Goal: Check status: Check status

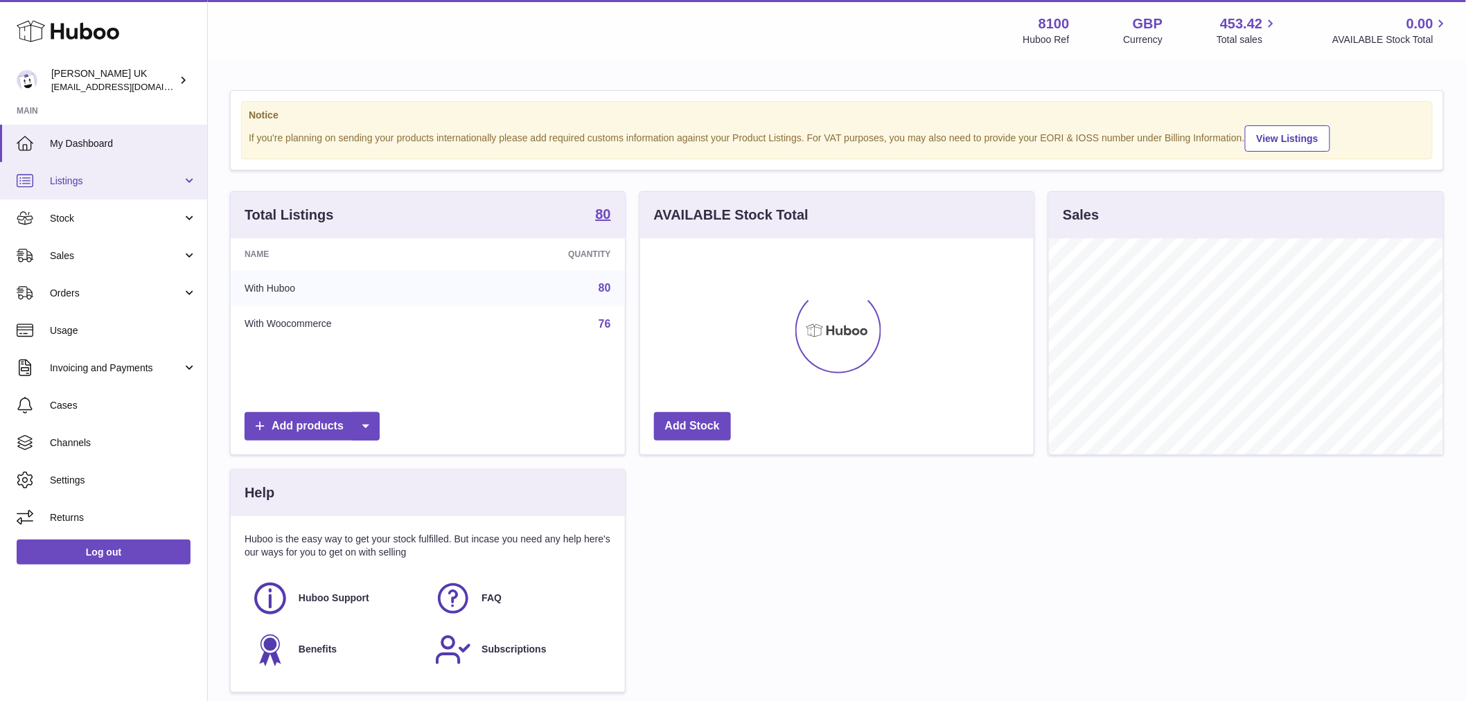
scroll to position [216, 393]
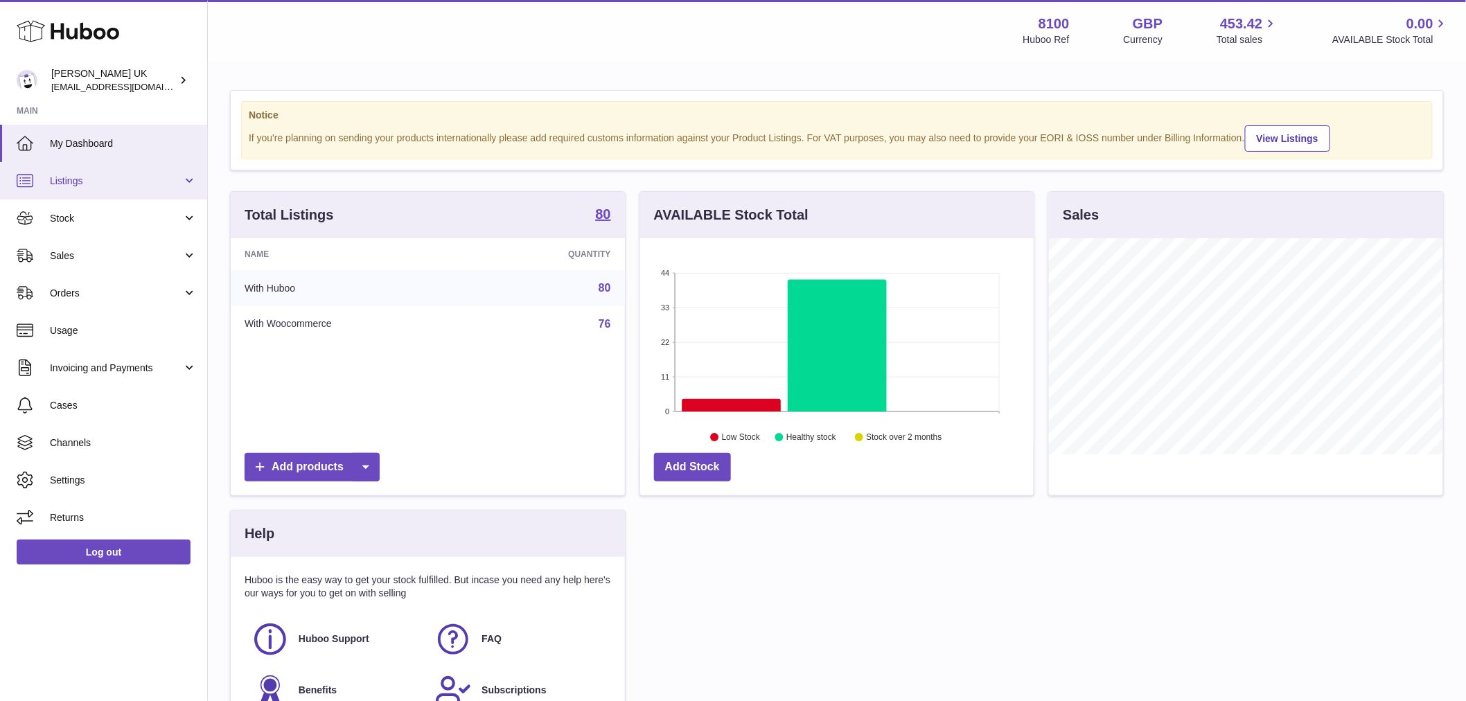
click at [135, 190] on link "Listings" at bounding box center [103, 180] width 207 height 37
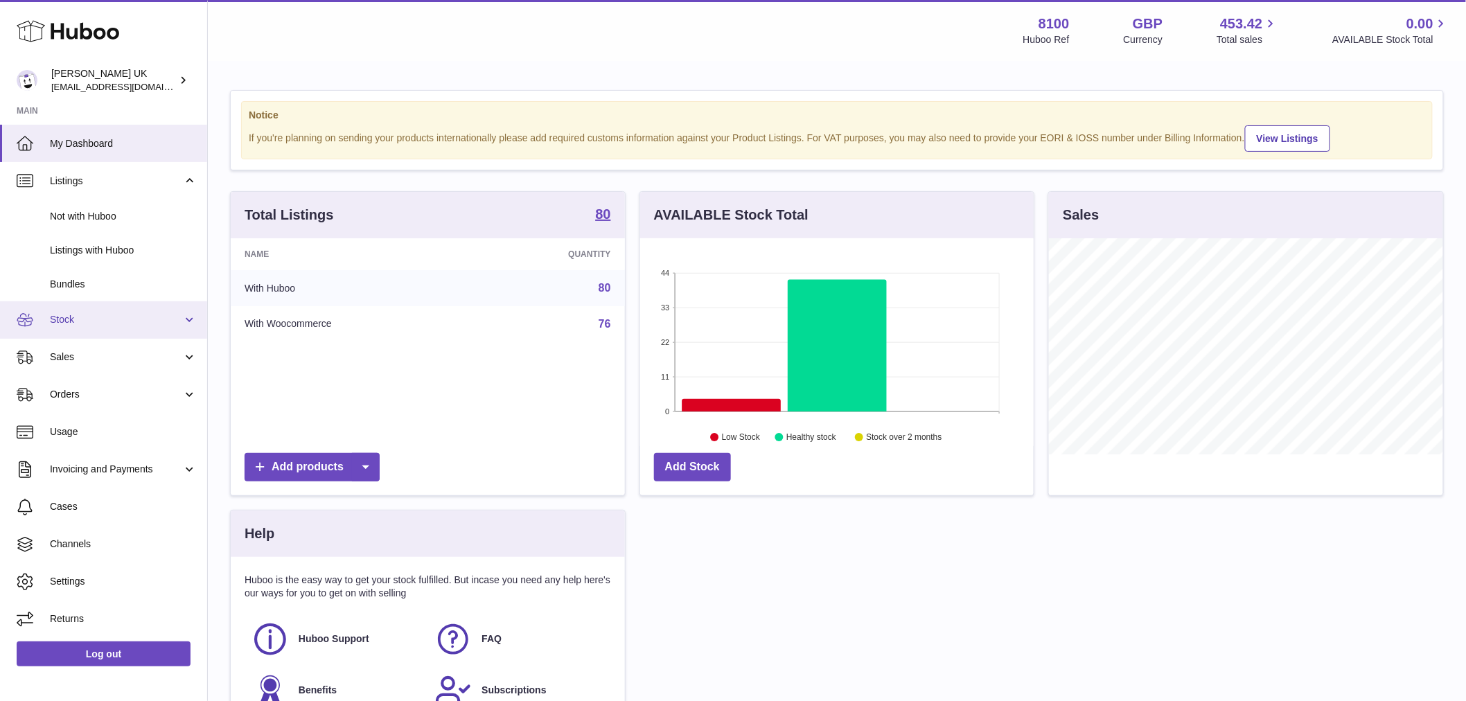
click at [94, 320] on span "Stock" at bounding box center [116, 319] width 132 height 13
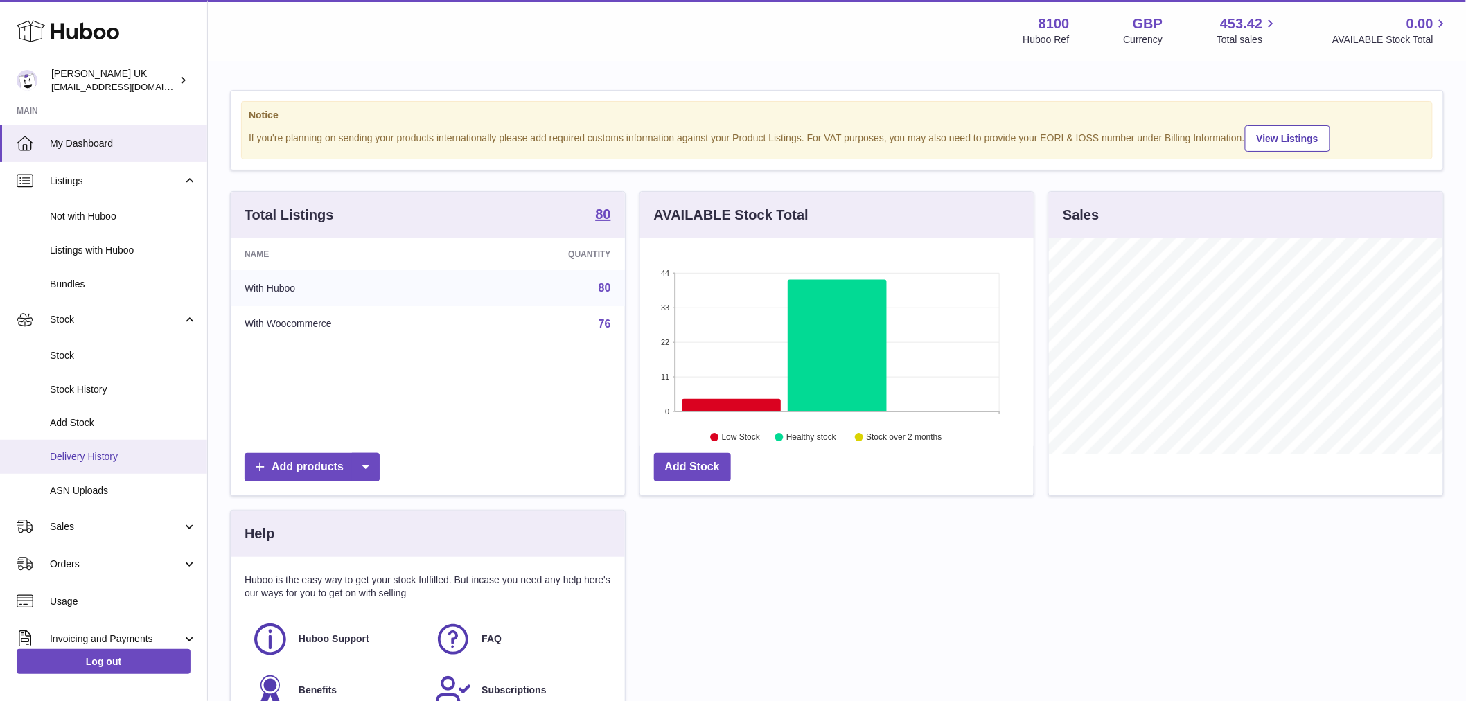
click at [87, 449] on link "Delivery History" at bounding box center [103, 457] width 207 height 34
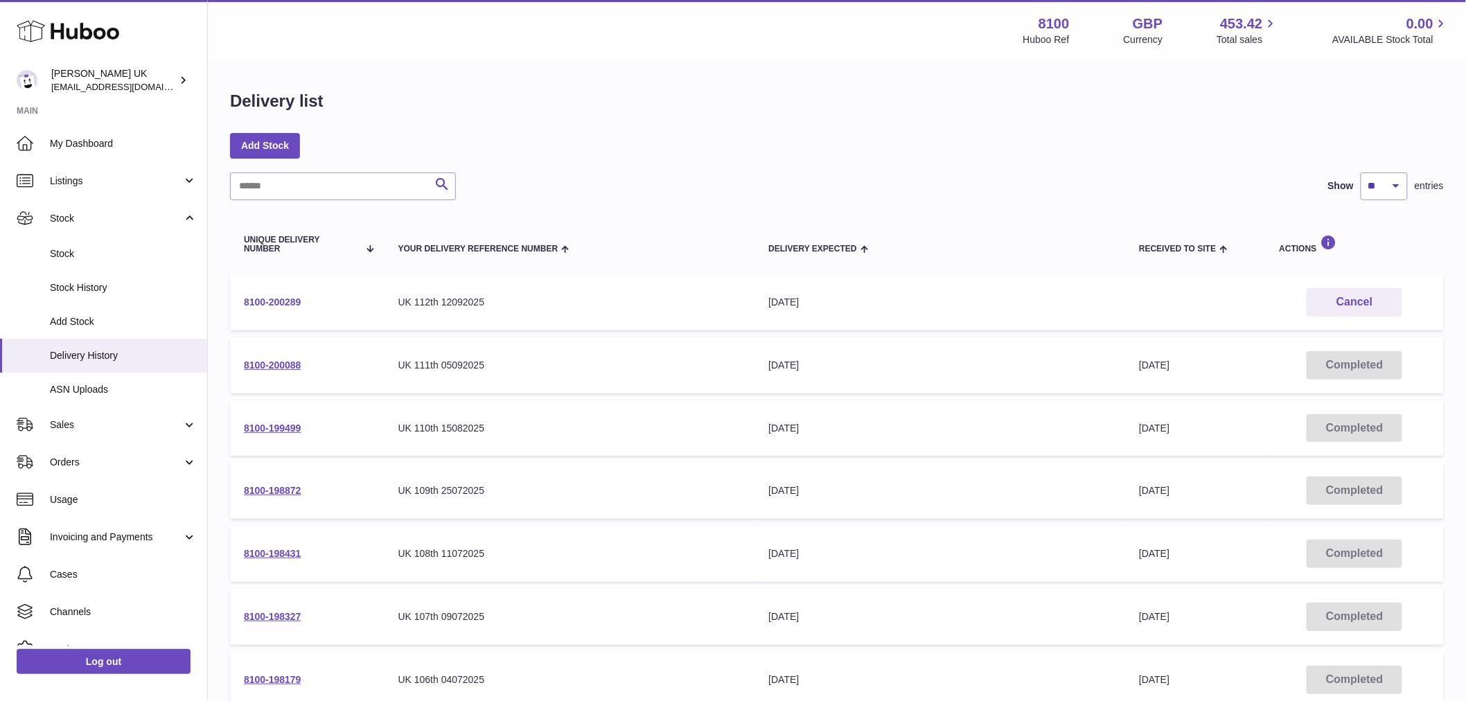
click at [298, 302] on link "8100-200289" at bounding box center [272, 301] width 57 height 11
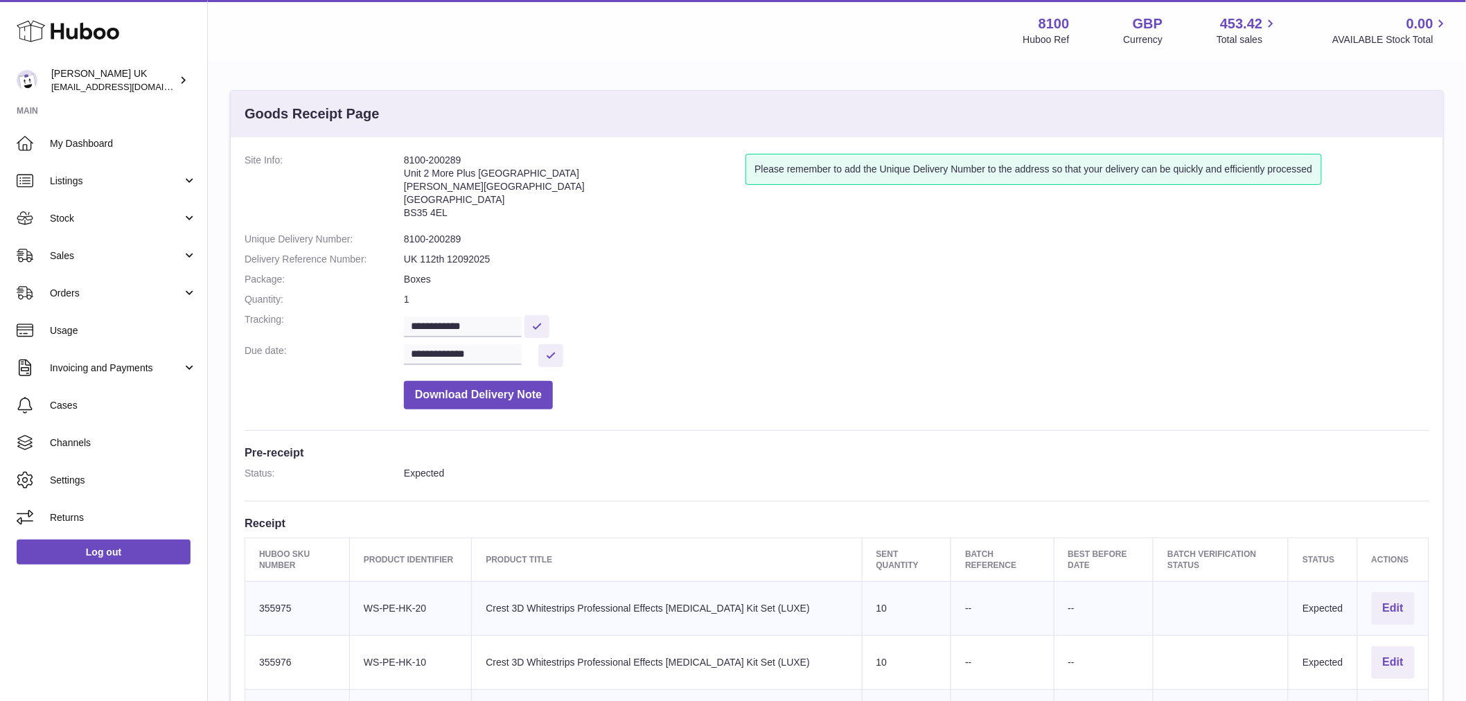
click at [452, 476] on dd "Expected" at bounding box center [916, 473] width 1025 height 13
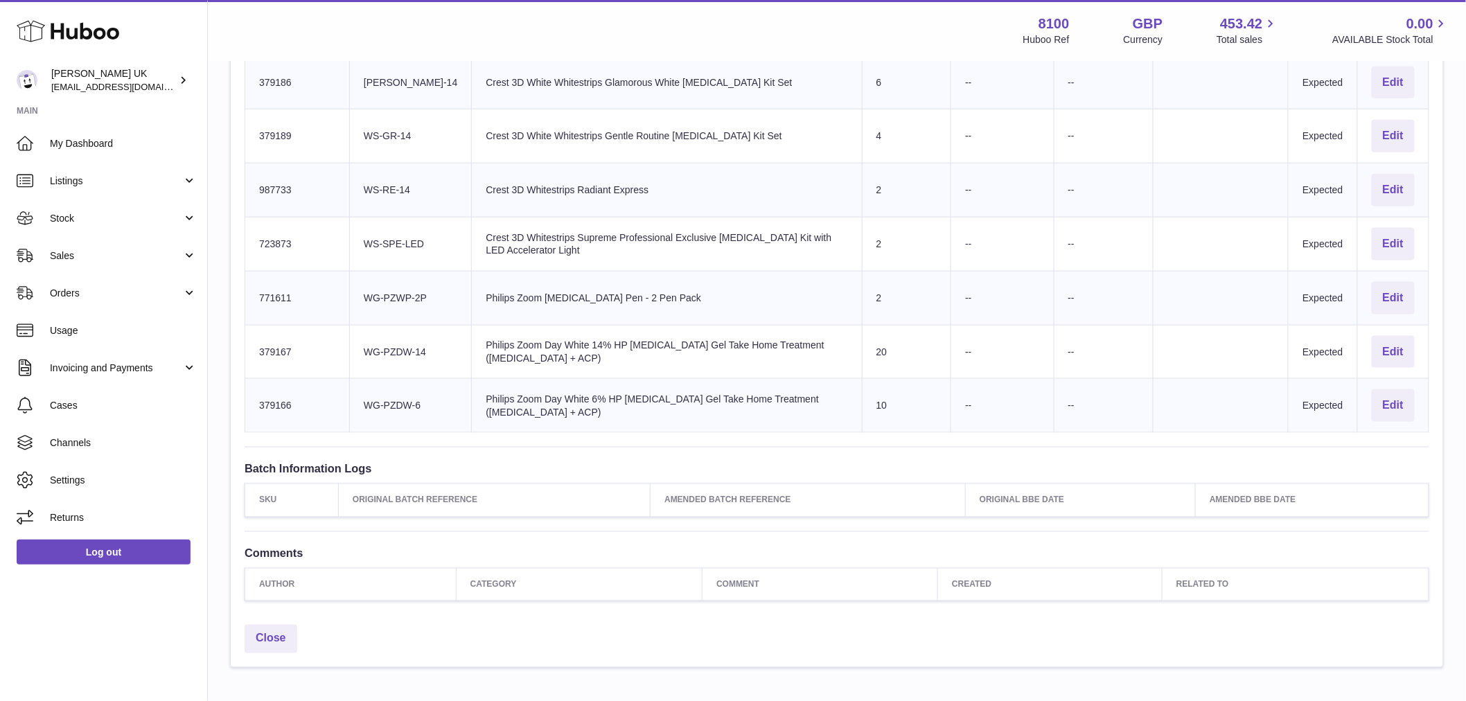
scroll to position [710, 0]
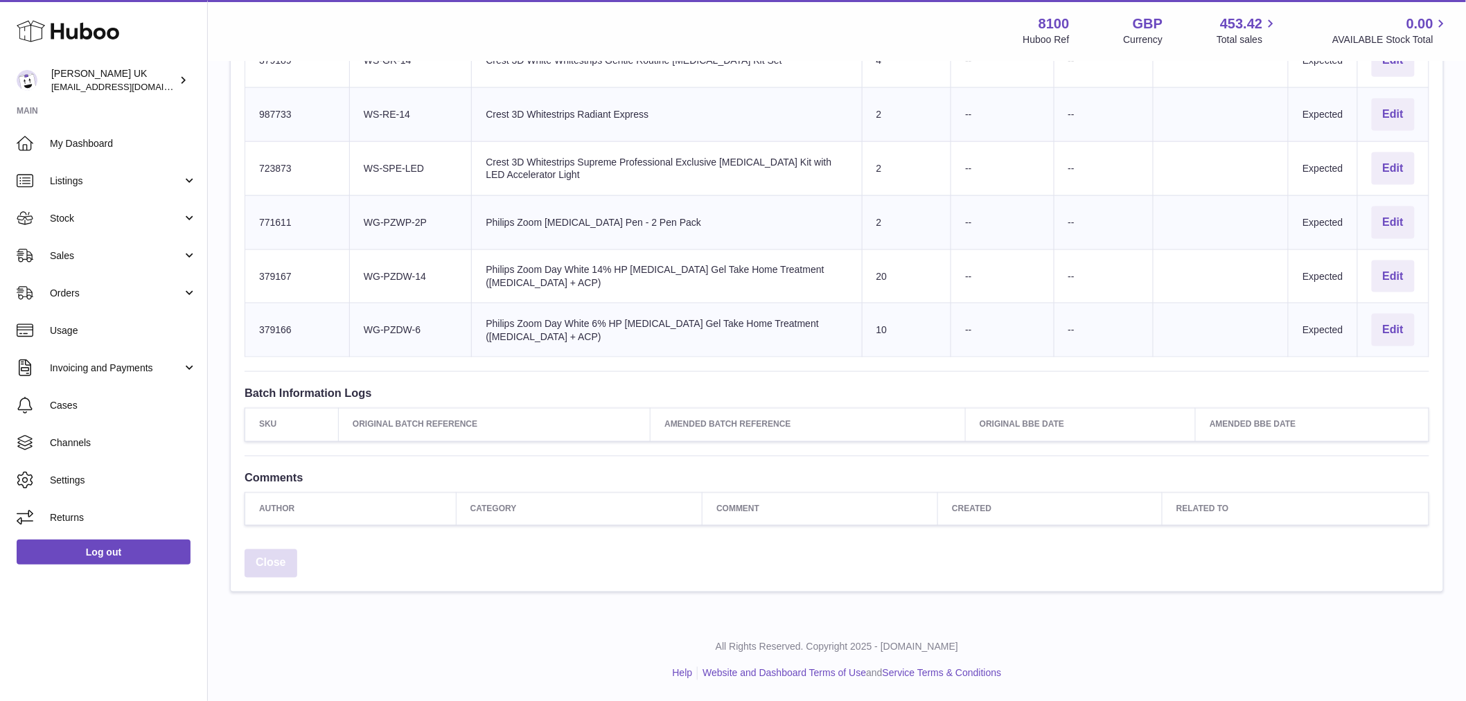
drag, startPoint x: 279, startPoint y: 558, endPoint x: 285, endPoint y: 544, distance: 14.3
click at [281, 558] on link "Close" at bounding box center [270, 563] width 53 height 28
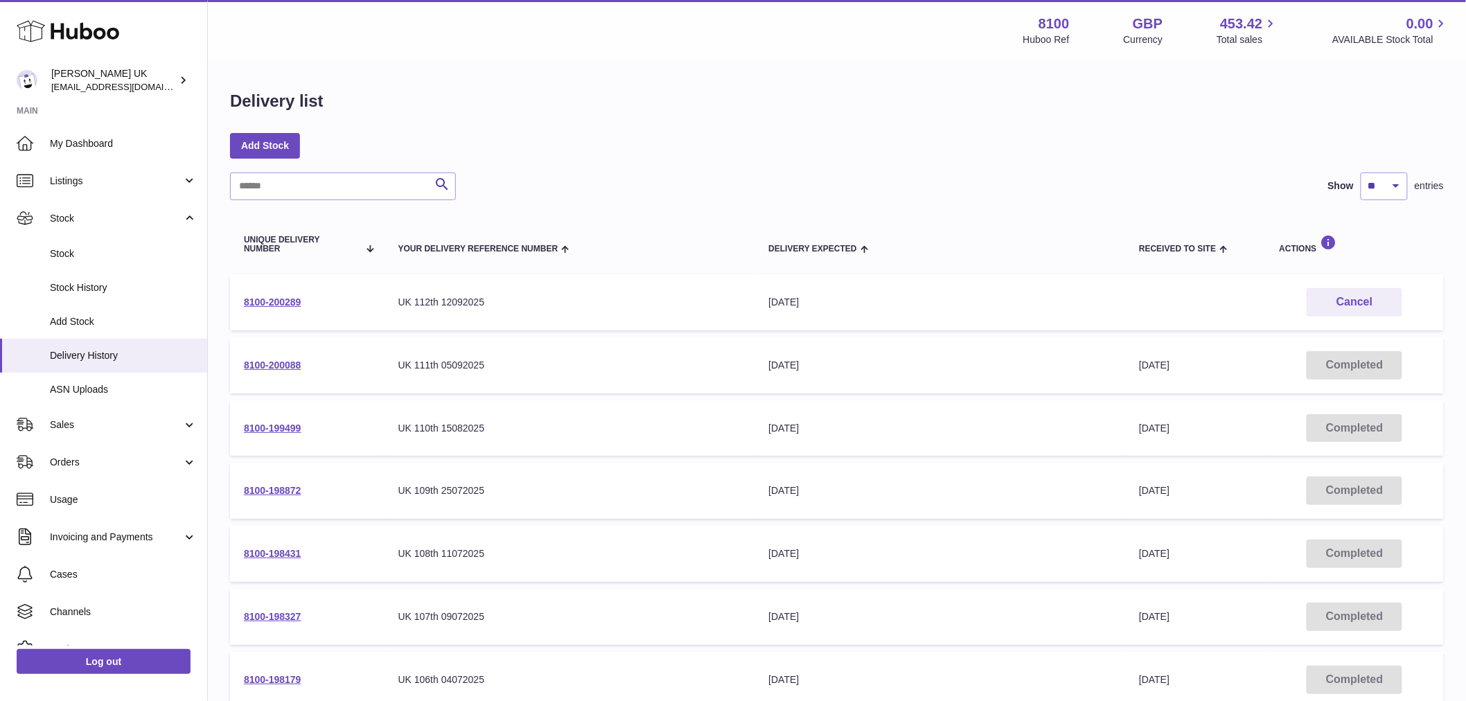
click at [890, 303] on div "16th Sep 2025" at bounding box center [939, 302] width 343 height 13
click at [890, 303] on div "[DATE]" at bounding box center [939, 302] width 343 height 13
